Goal: Task Accomplishment & Management: Manage account settings

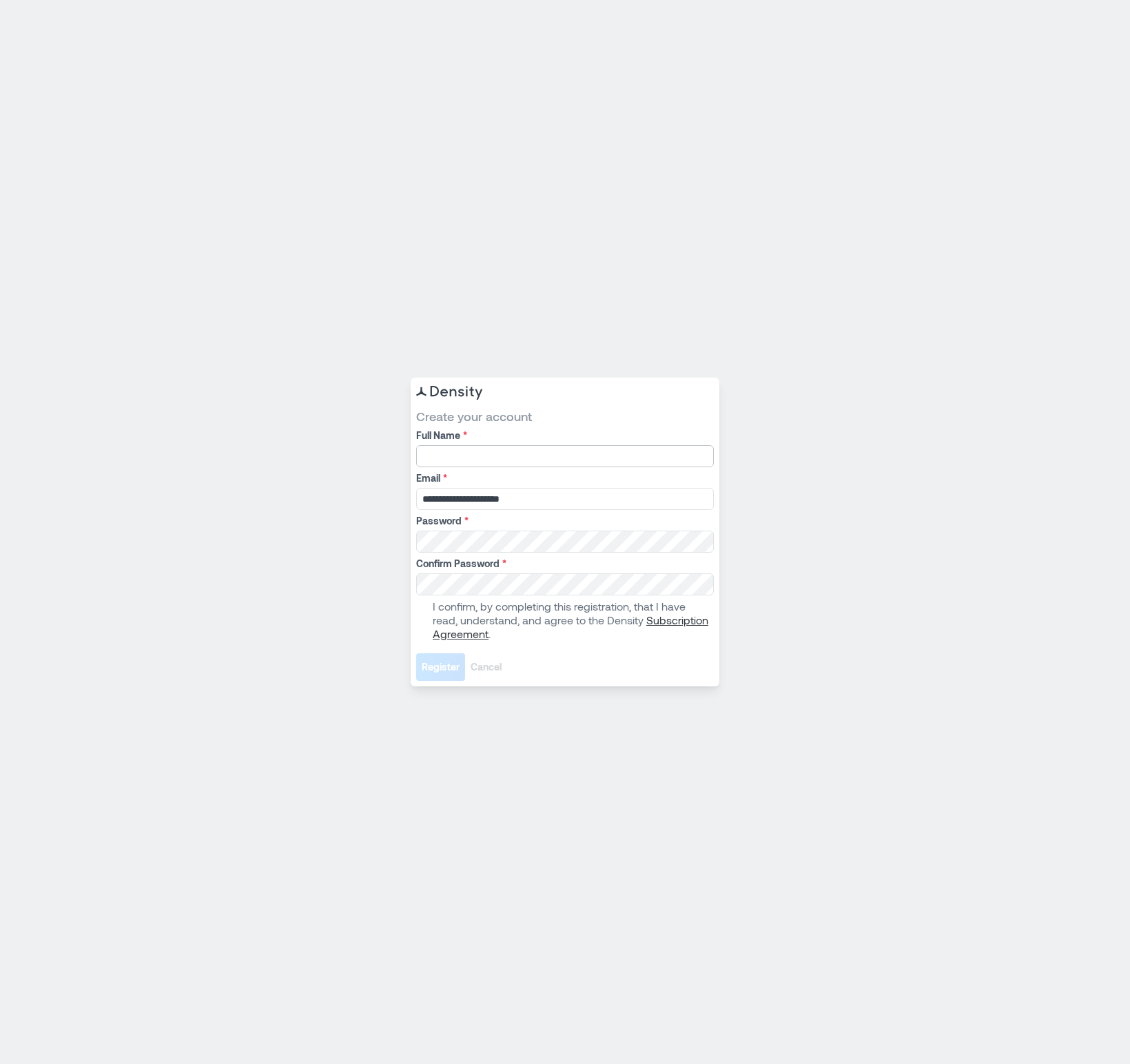
click at [481, 450] on input "Full Name *" at bounding box center [565, 456] width 298 height 22
type input "**********"
click at [420, 621] on span at bounding box center [421, 619] width 11 height 11
click at [0, 1063] on com-1password-button at bounding box center [0, 1064] width 0 height 0
click at [452, 671] on span "Register" at bounding box center [441, 666] width 38 height 13
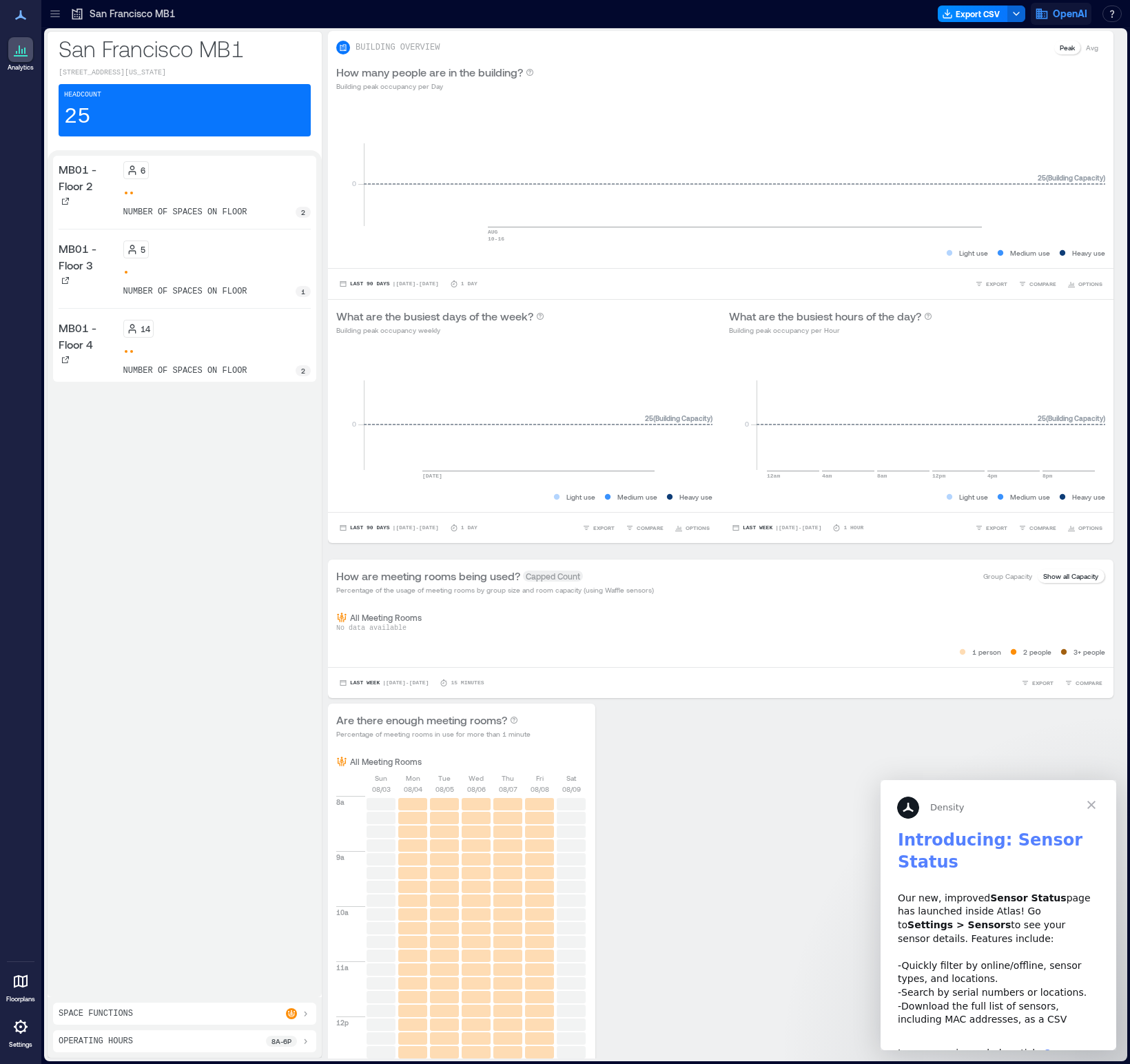
click at [1070, 18] on span "OpenAI" at bounding box center [1070, 13] width 34 height 13
click at [1019, 97] on button "Logout" at bounding box center [1024, 94] width 127 height 22
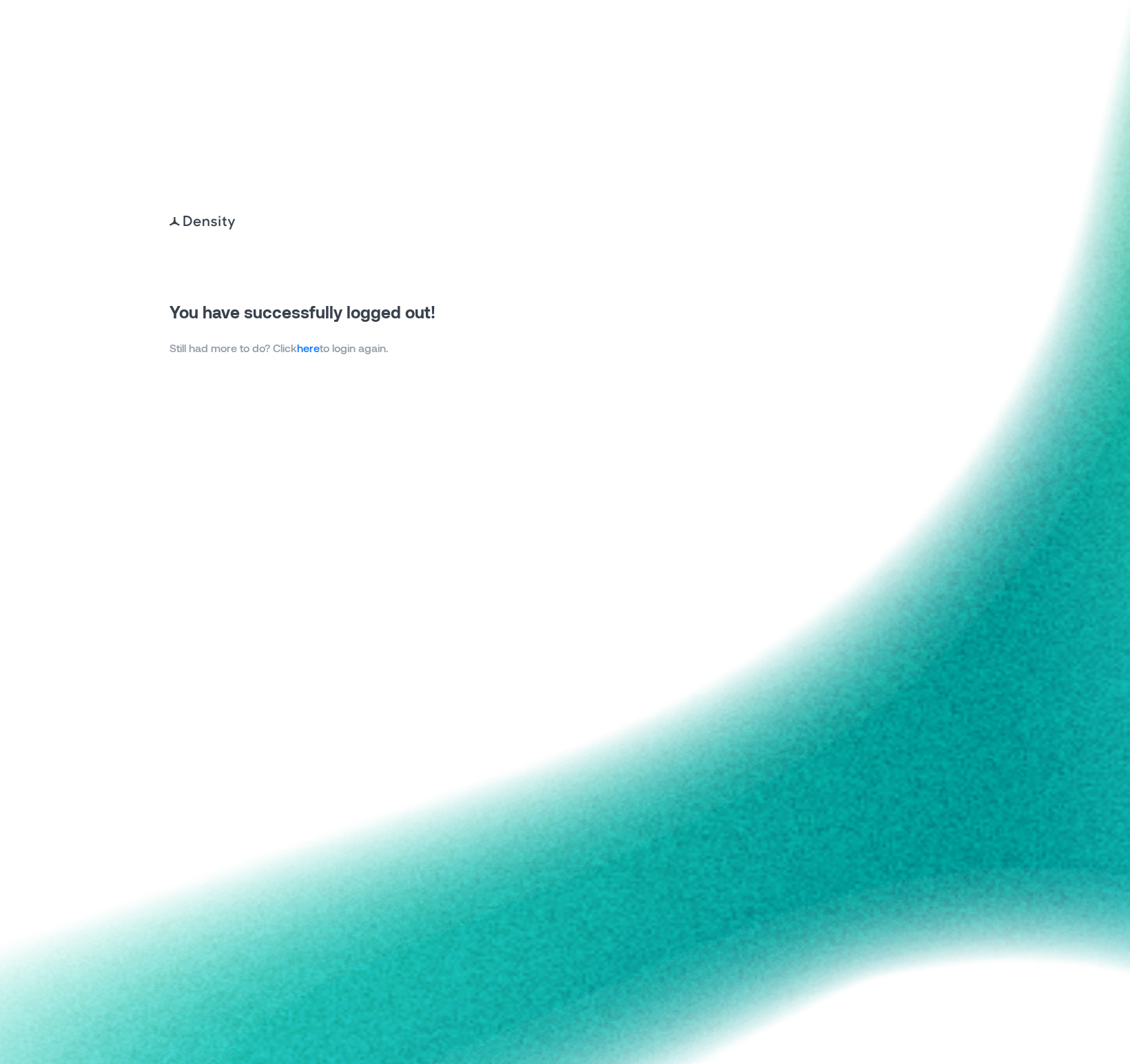
click at [318, 350] on link "here" at bounding box center [308, 348] width 23 height 13
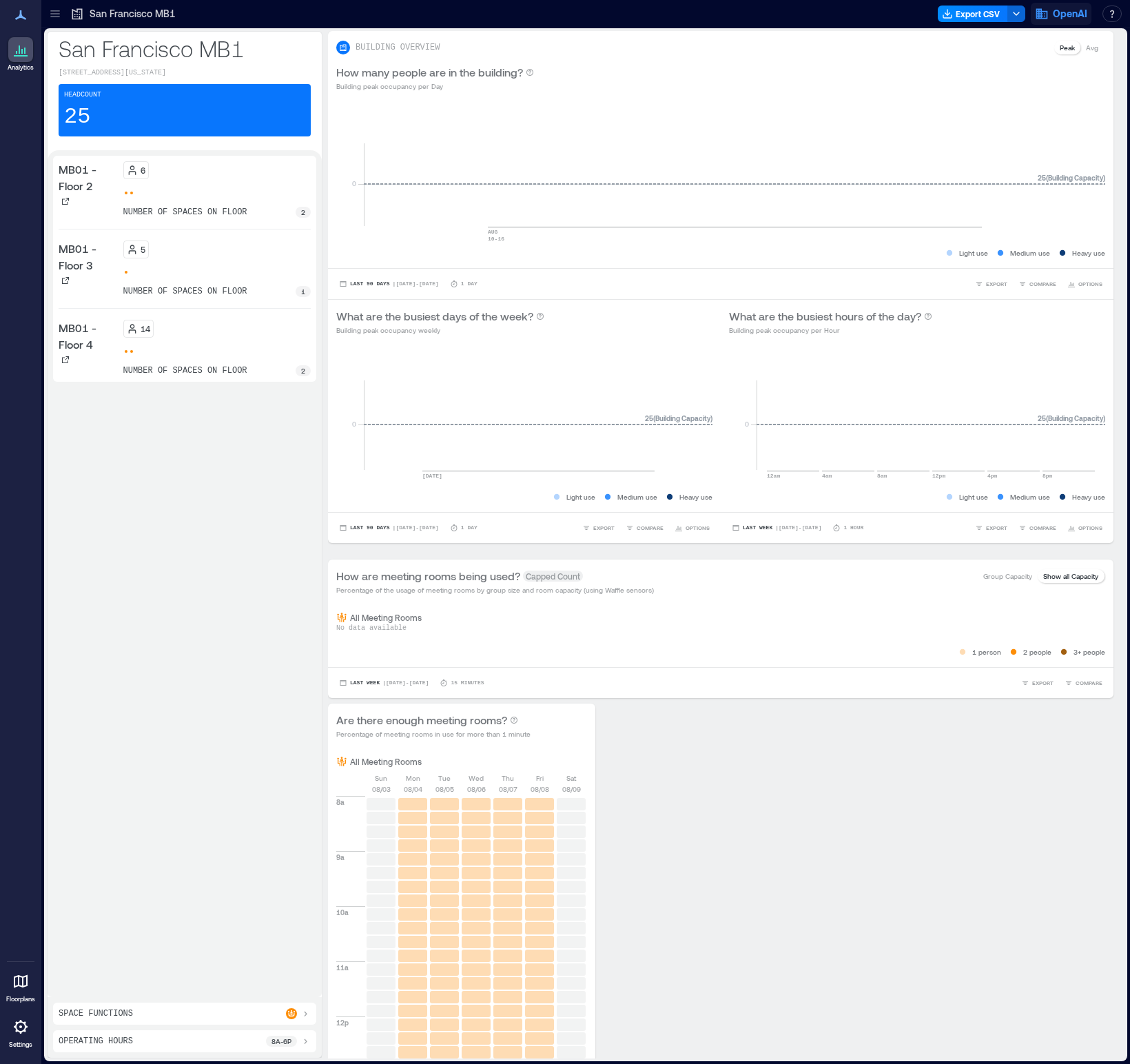
click at [1069, 17] on span "OpenAI" at bounding box center [1070, 13] width 34 height 13
click at [1022, 90] on button "Logout" at bounding box center [1024, 94] width 127 height 22
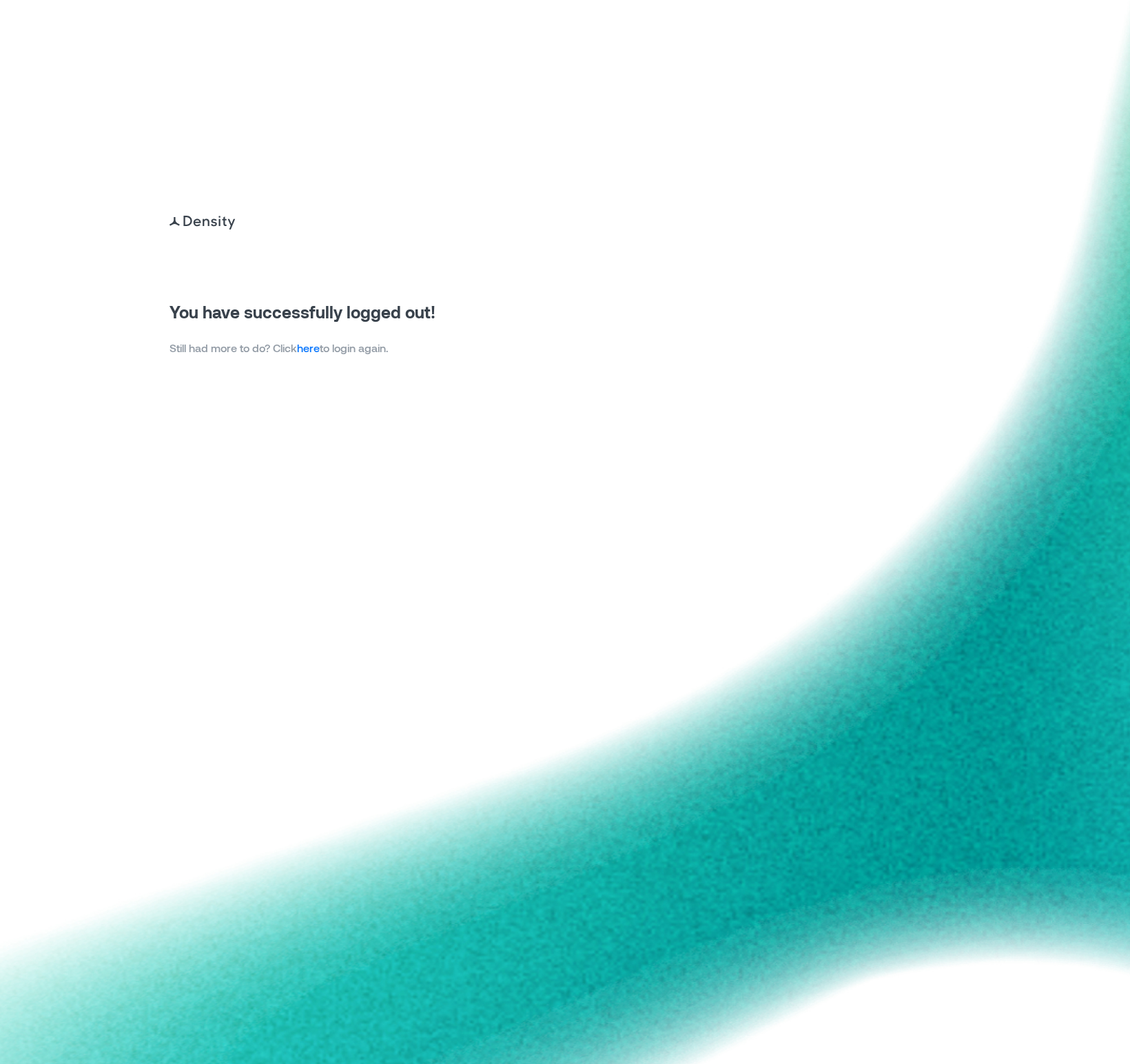
click at [317, 345] on link "here" at bounding box center [308, 348] width 23 height 13
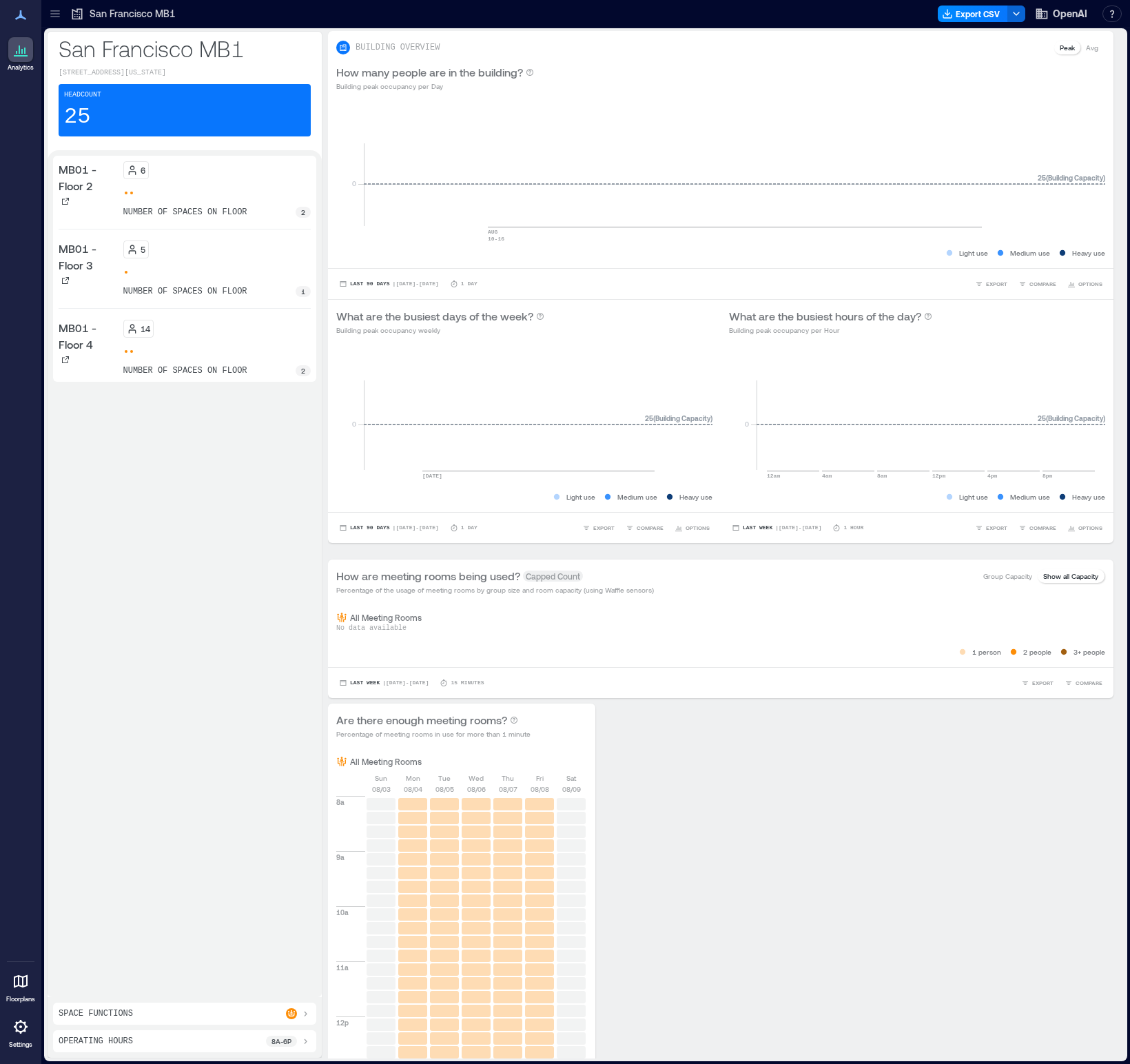
click at [18, 1030] on icon at bounding box center [21, 1027] width 17 height 17
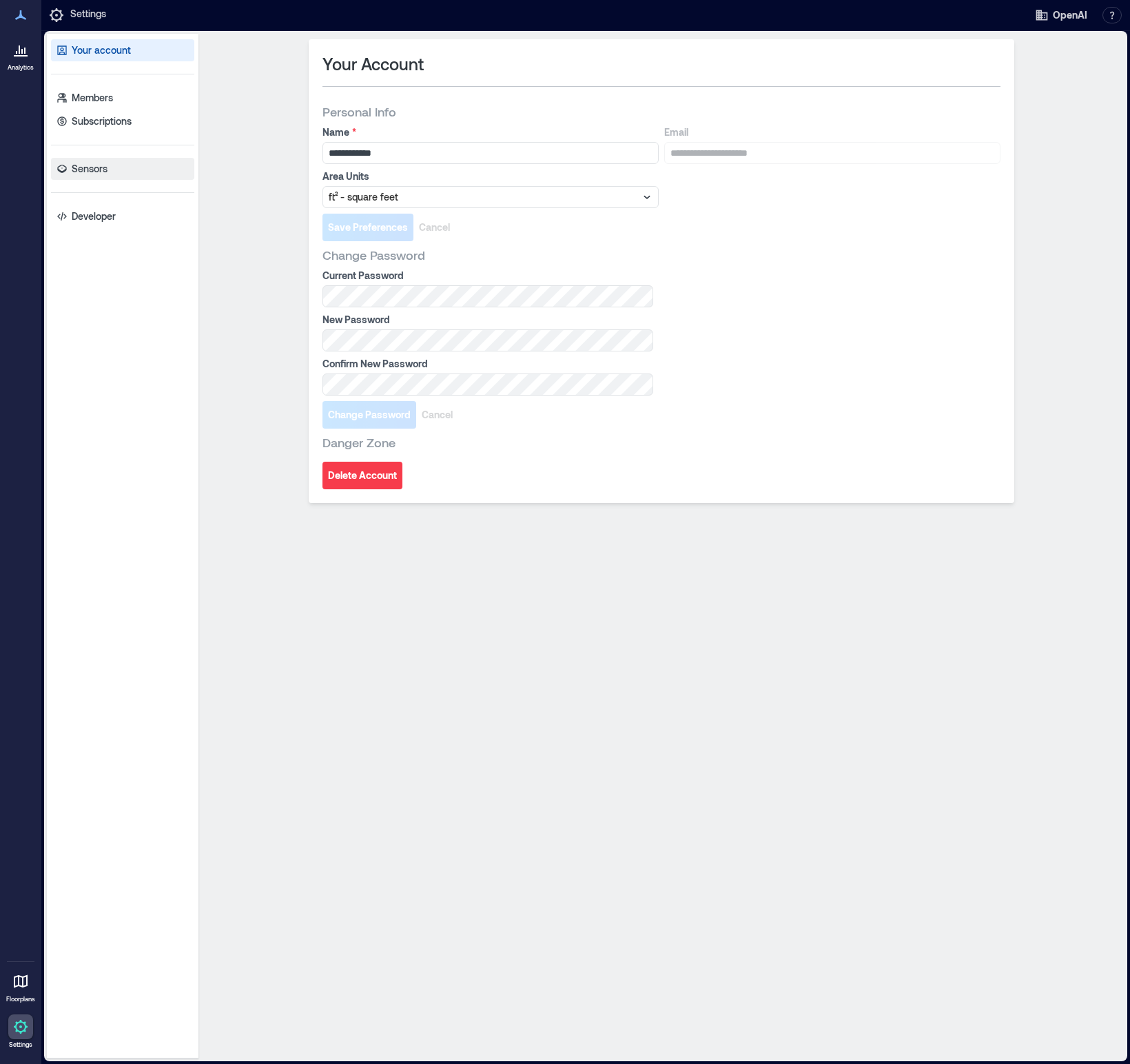
click at [93, 171] on p "Sensors" at bounding box center [89, 169] width 36 height 13
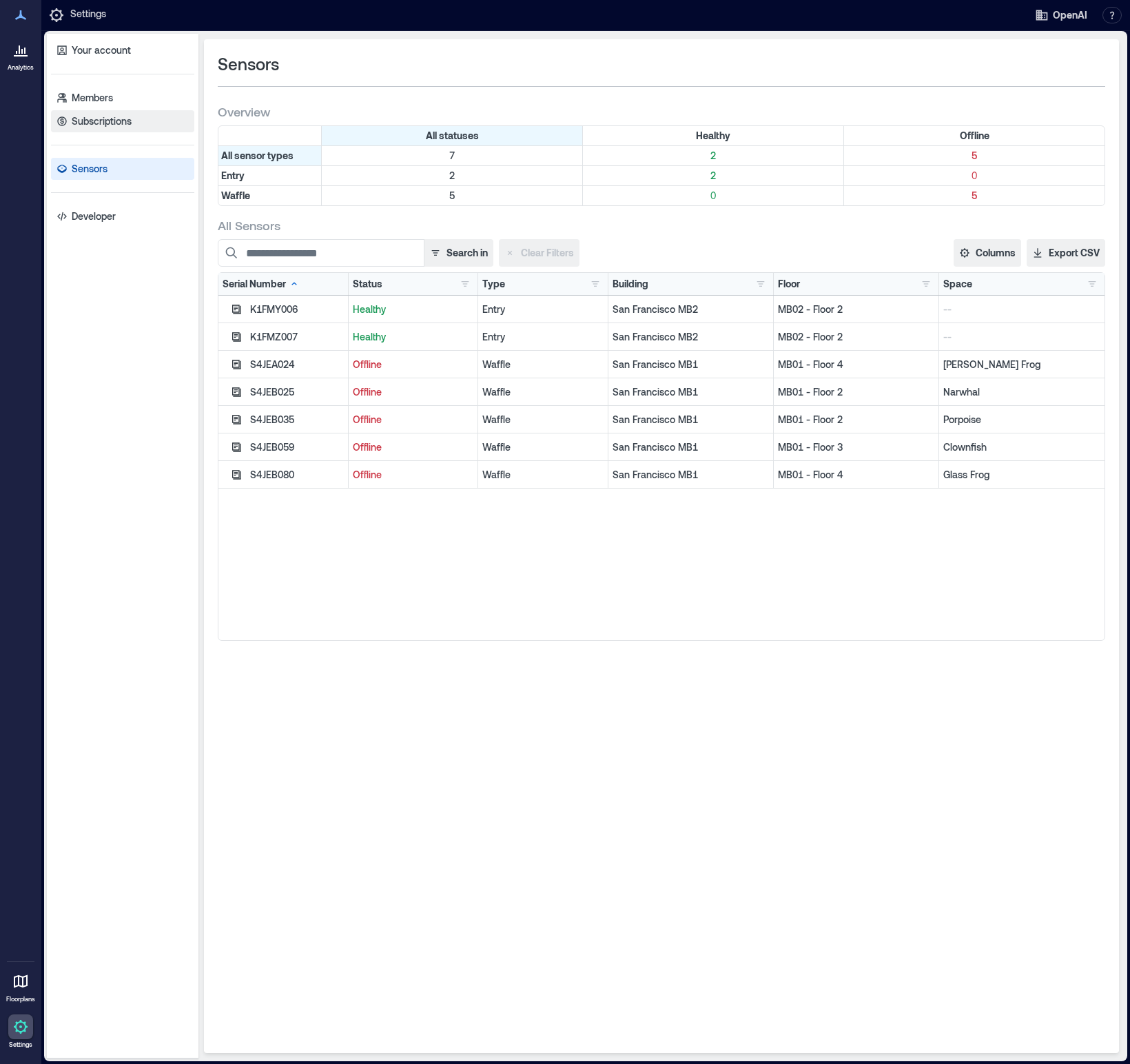
click at [91, 123] on p "Subscriptions" at bounding box center [101, 121] width 60 height 13
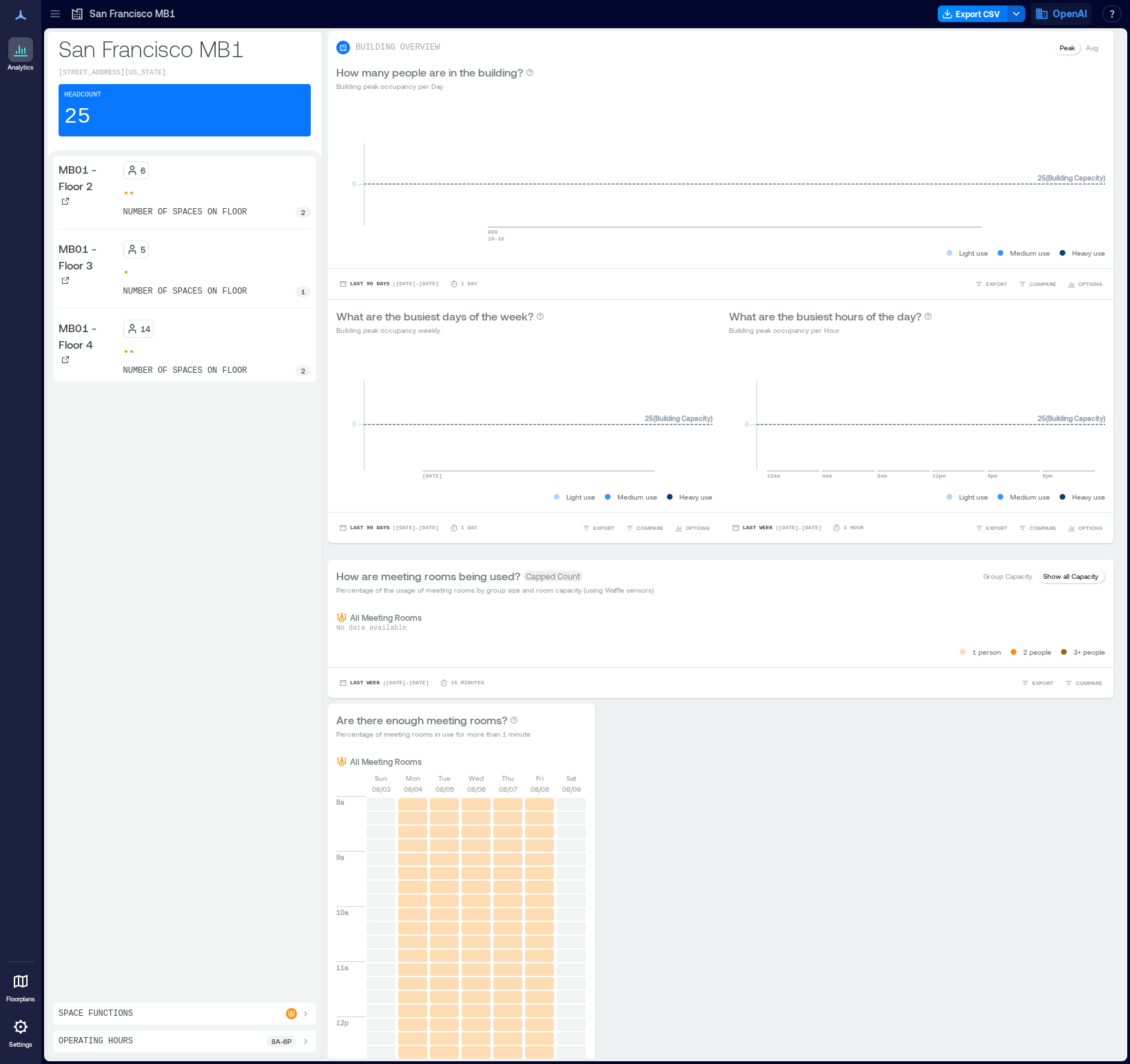
click at [1072, 15] on span "OpenAI" at bounding box center [1070, 13] width 34 height 13
click at [1010, 93] on button "Logout" at bounding box center [1024, 94] width 127 height 22
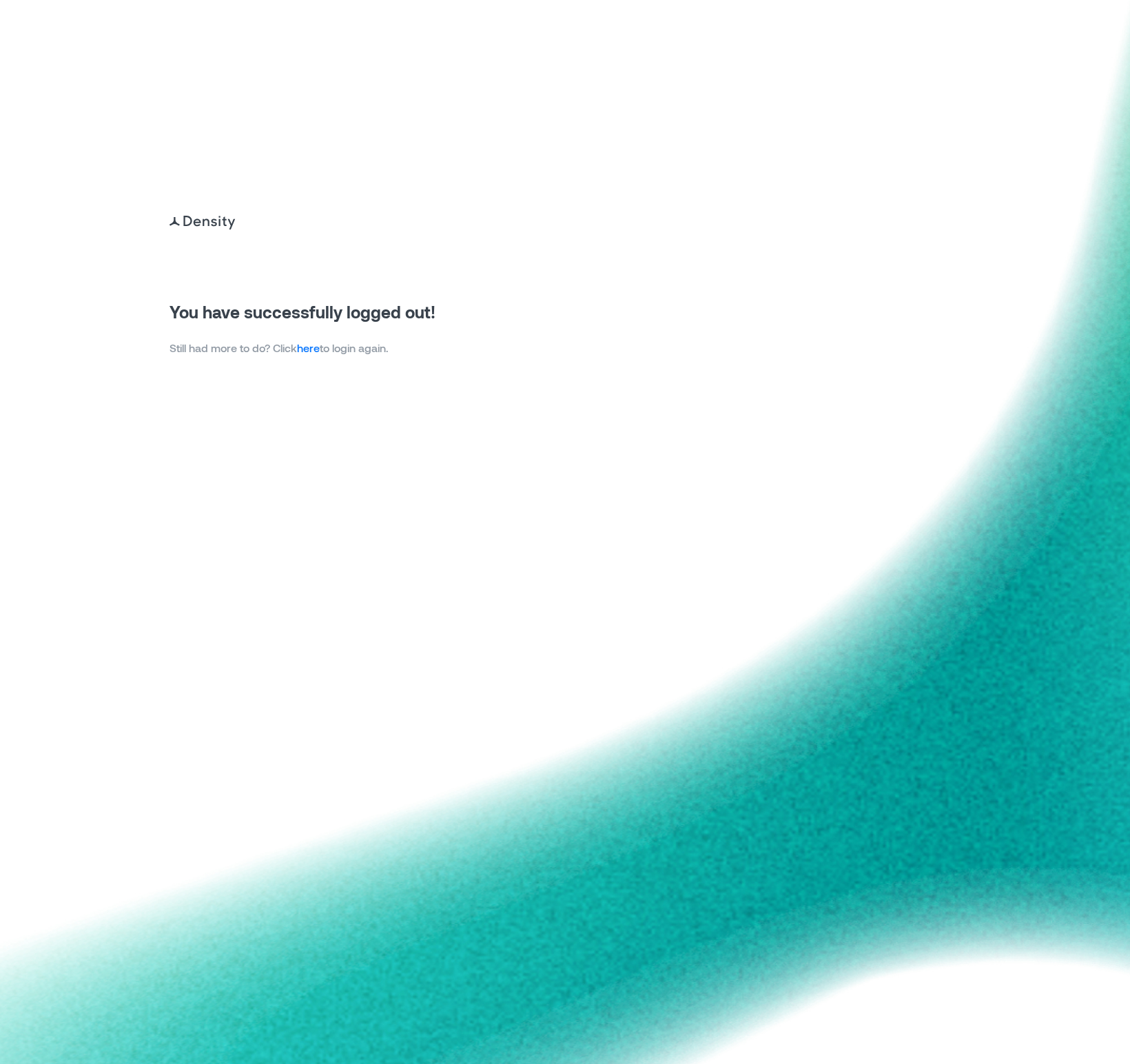
click at [315, 353] on link "here" at bounding box center [308, 348] width 23 height 13
